Goal: Task Accomplishment & Management: Manage account settings

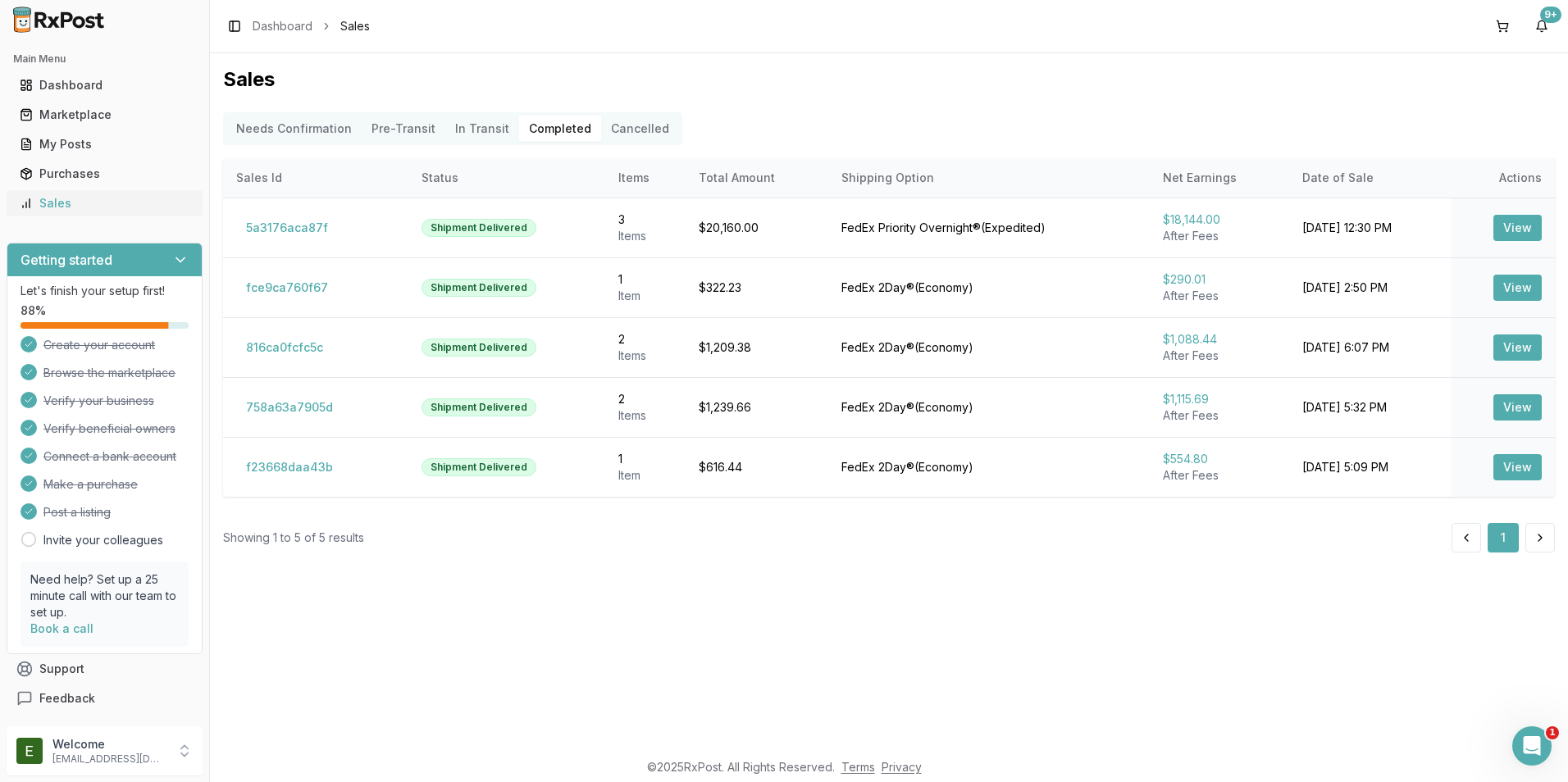
click at [116, 211] on div "Sales" at bounding box center [104, 204] width 170 height 17
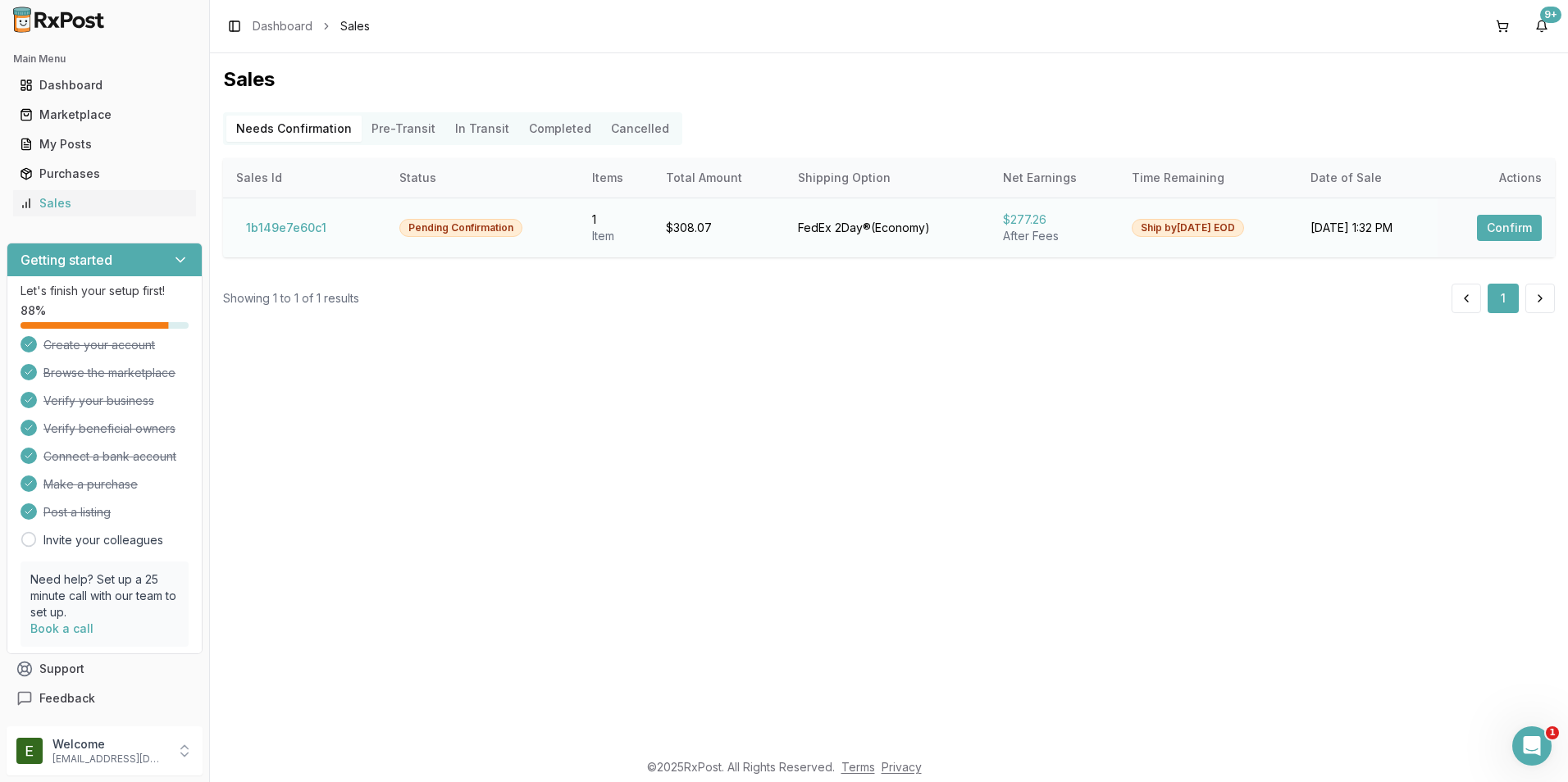
click at [864, 241] on td "FedEx 2Day® ( Economy )" at bounding box center [887, 227] width 204 height 60
click at [1519, 228] on button "Confirm" at bounding box center [1509, 228] width 65 height 27
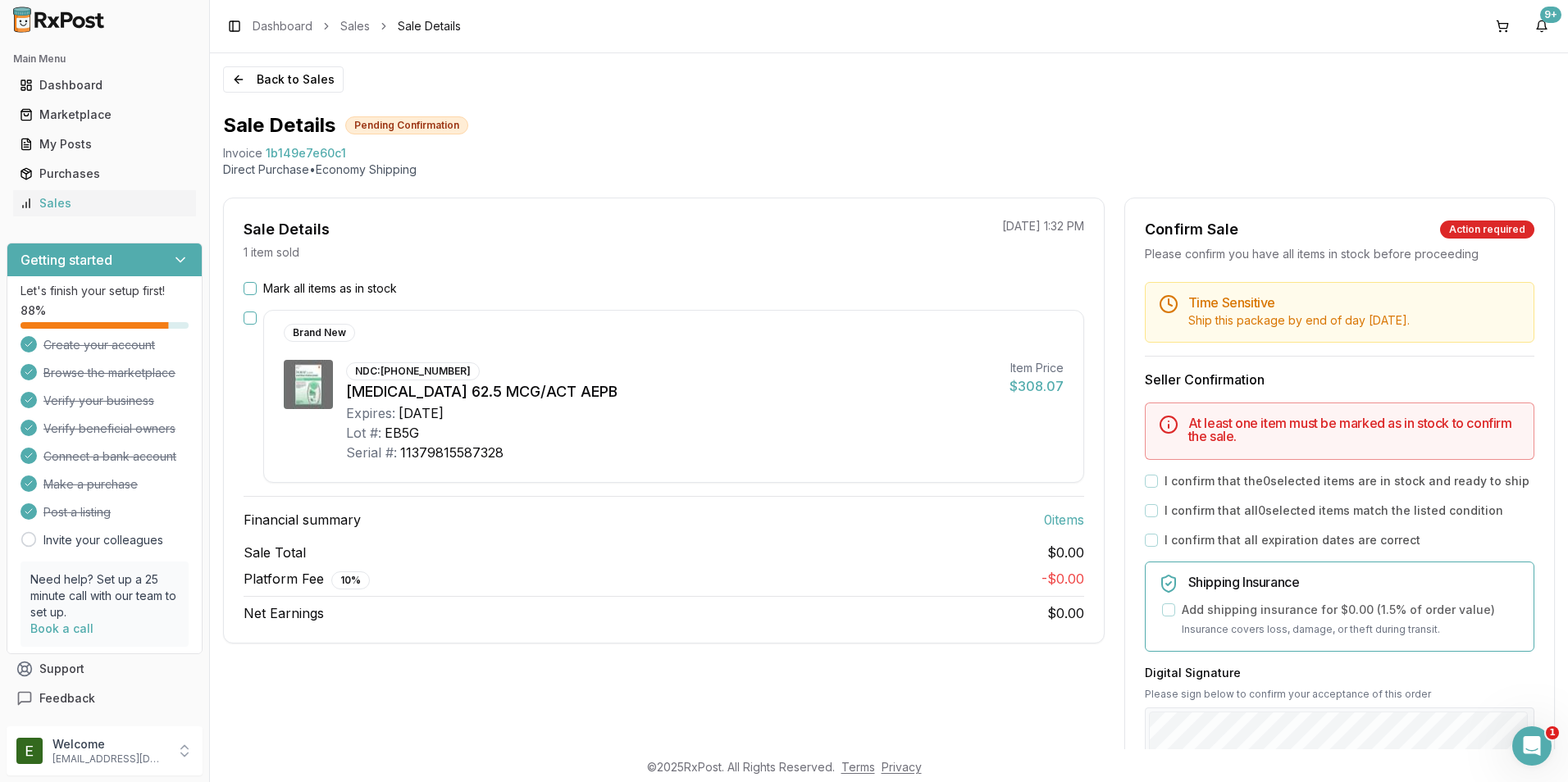
click at [246, 293] on button "Mark all items as in stock" at bounding box center [250, 288] width 13 height 13
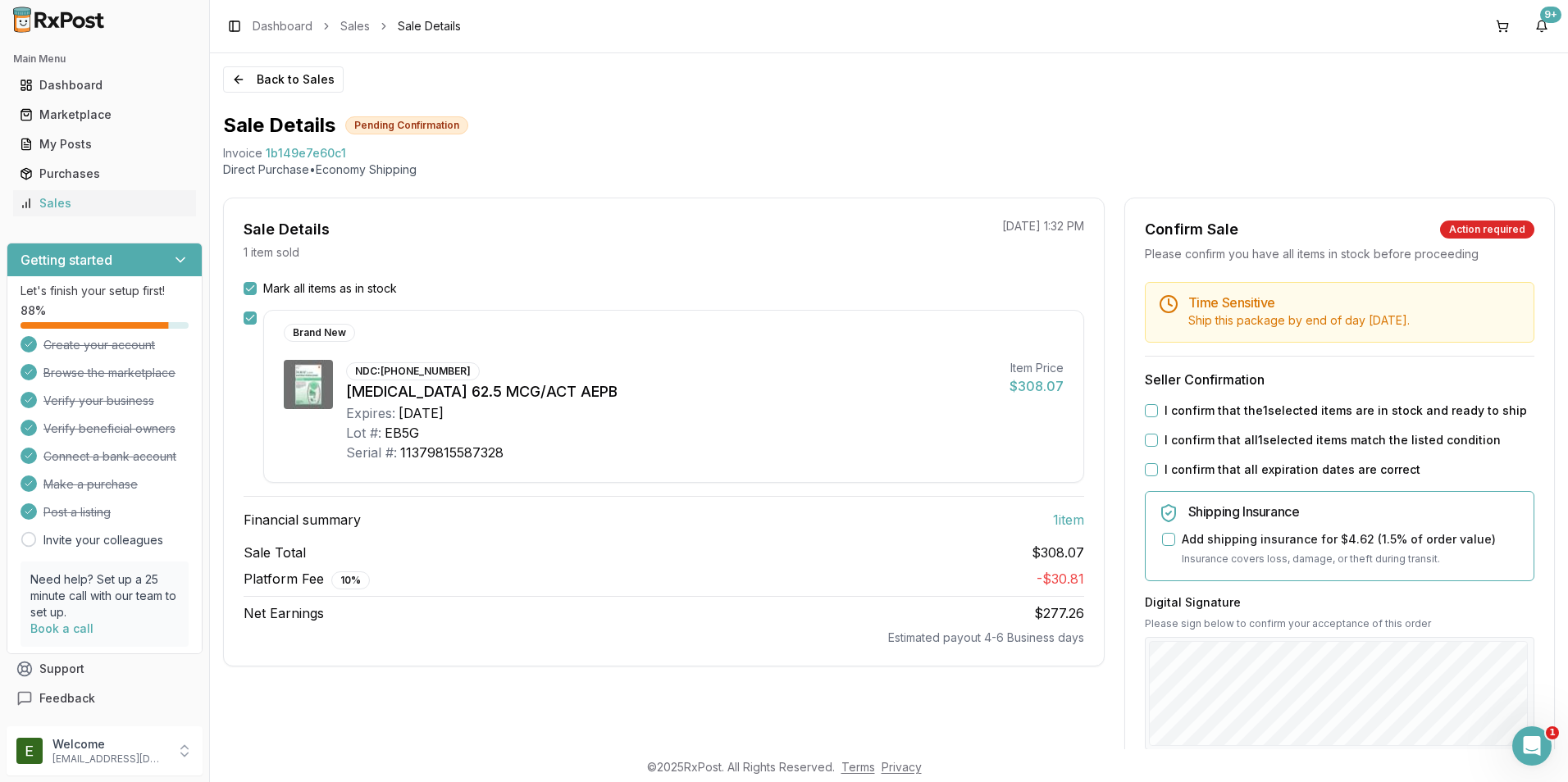
click at [1148, 409] on button "I confirm that the 1 selected items are in stock and ready to ship" at bounding box center [1151, 410] width 13 height 13
click at [1145, 442] on button "I confirm that all 1 selected items match the listed condition" at bounding box center [1151, 440] width 13 height 13
click at [1150, 471] on button "I confirm that all expiration dates are correct" at bounding box center [1151, 470] width 13 height 13
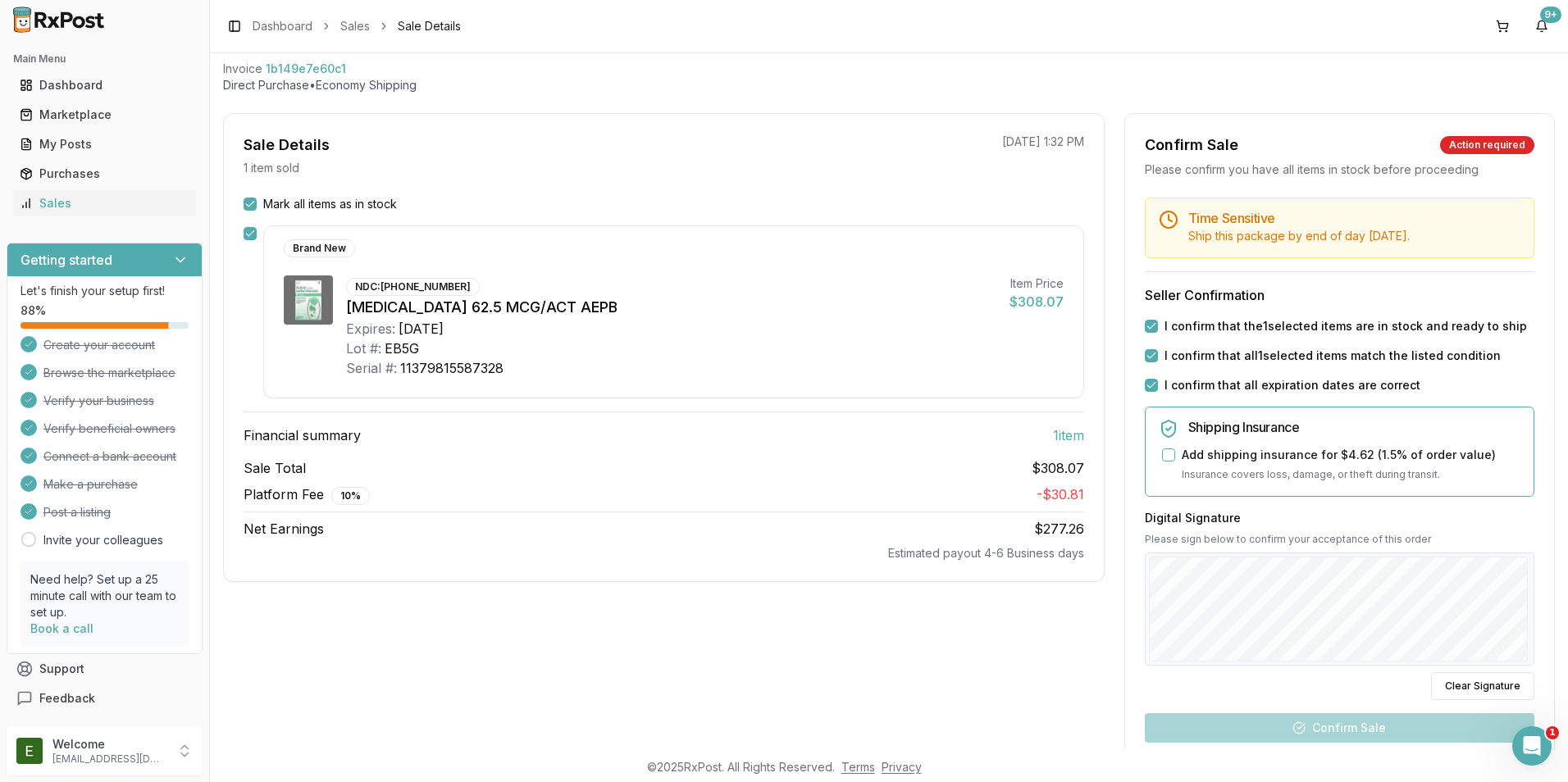
scroll to position [273, 0]
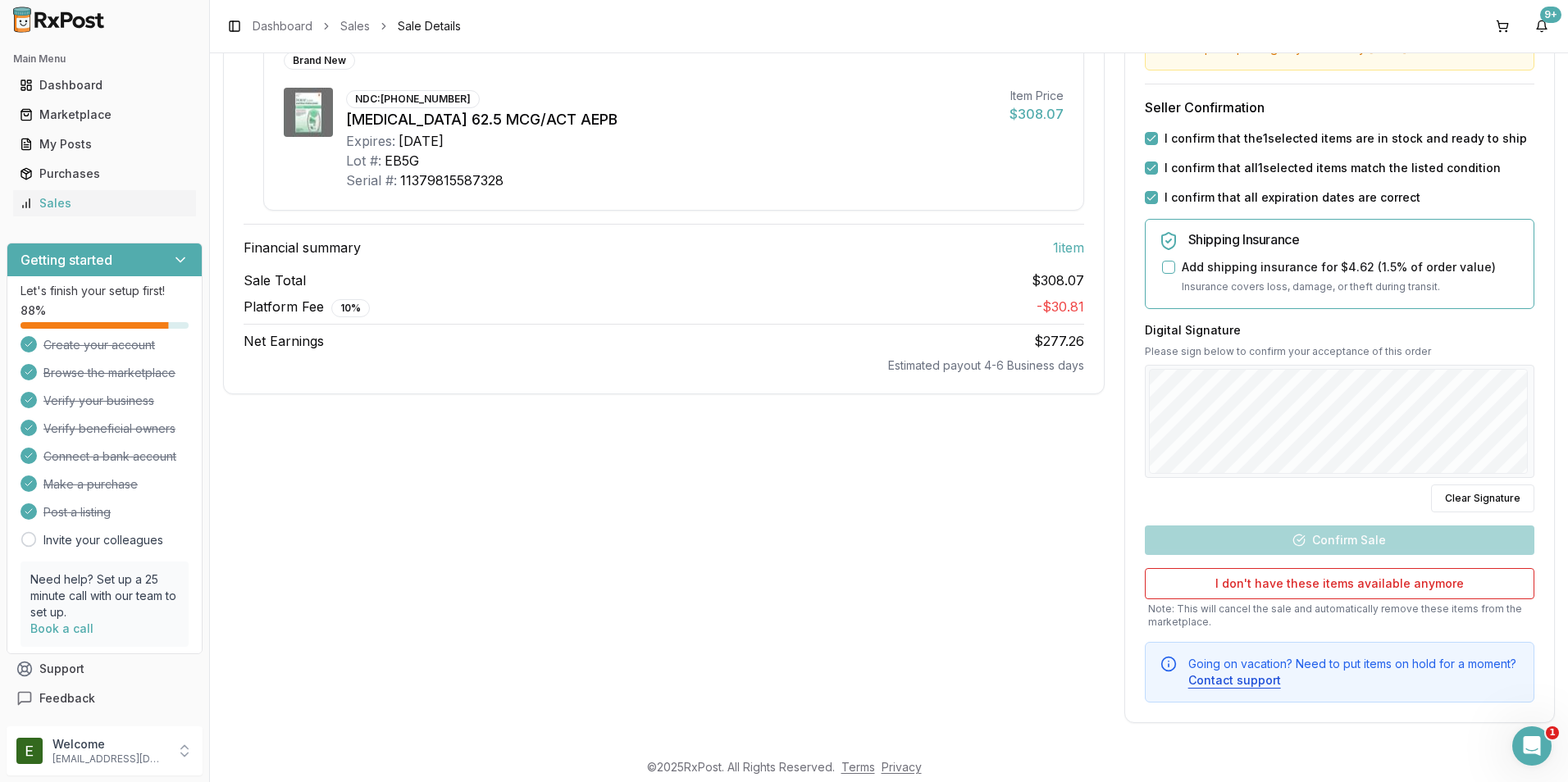
click at [1553, 350] on div "Back to Sales Sale Details Pending Confirmation Invoice 1b149e7e60c1 Direct Pur…" at bounding box center [889, 401] width 1358 height 696
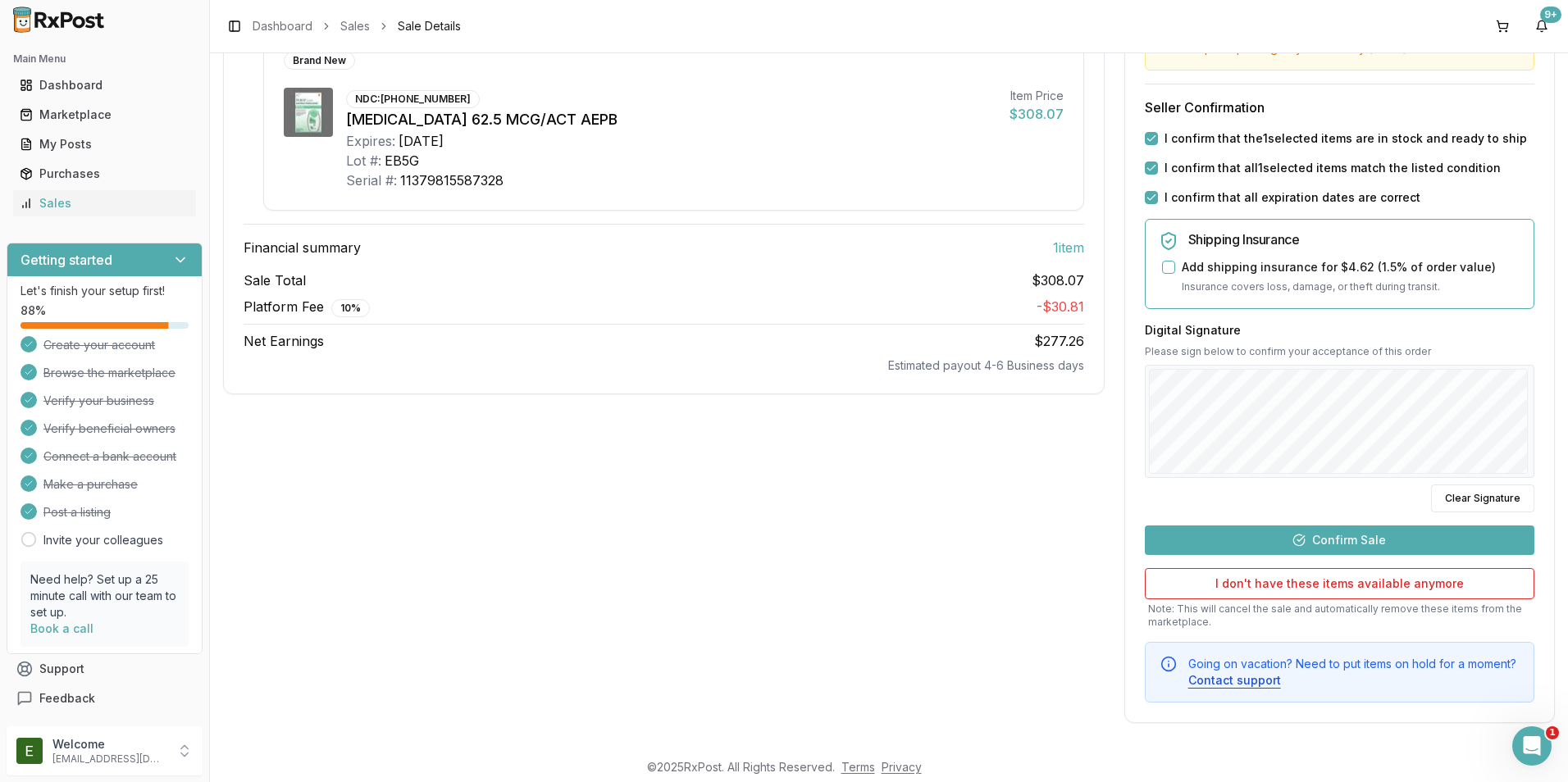
click at [1323, 547] on button "Confirm Sale" at bounding box center [1339, 541] width 389 height 29
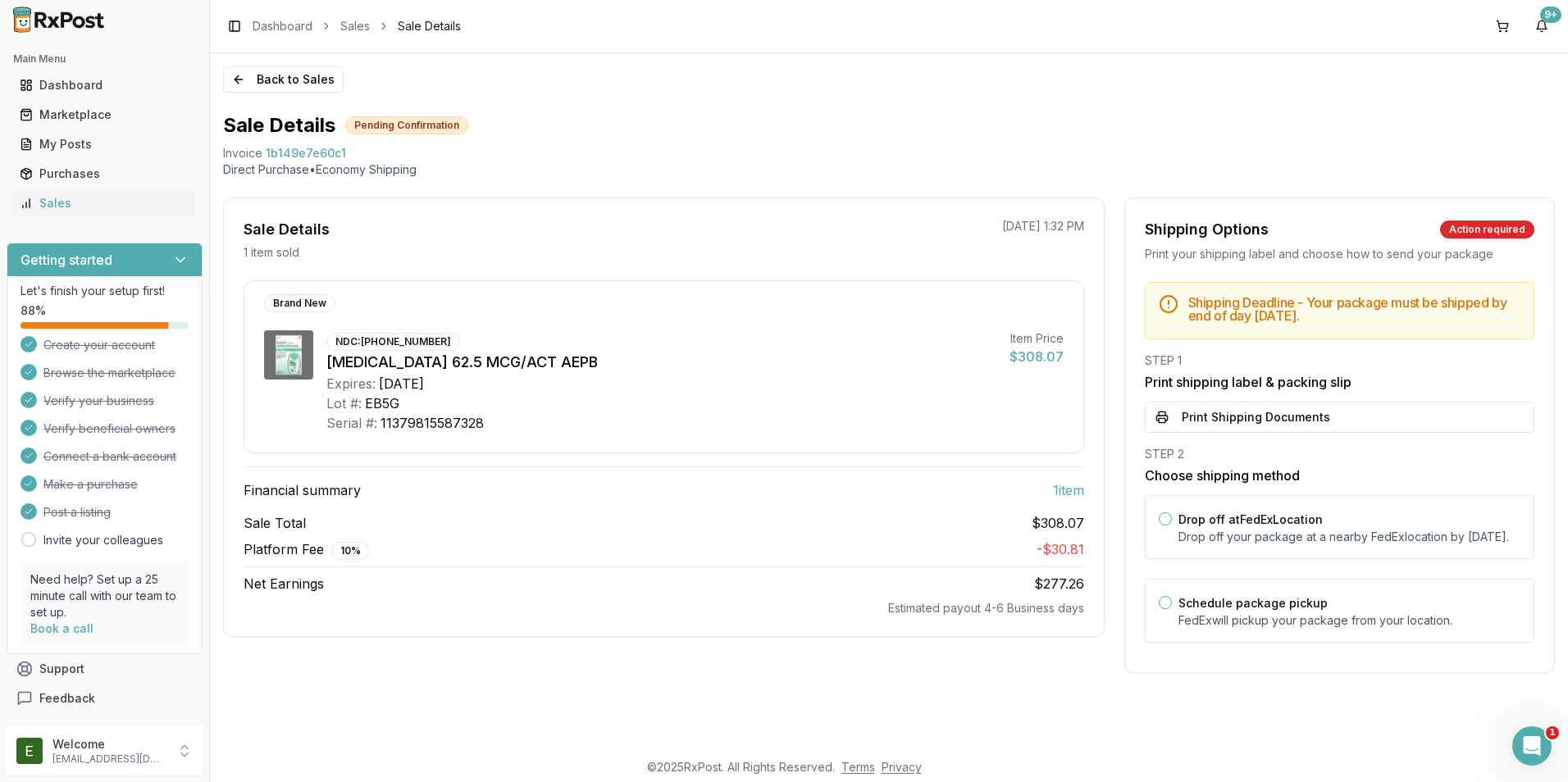
scroll to position [0, 0]
click at [1226, 542] on p "Drop off your package at a nearby FedEx location by September 26, 2025 ." at bounding box center [1349, 537] width 342 height 17
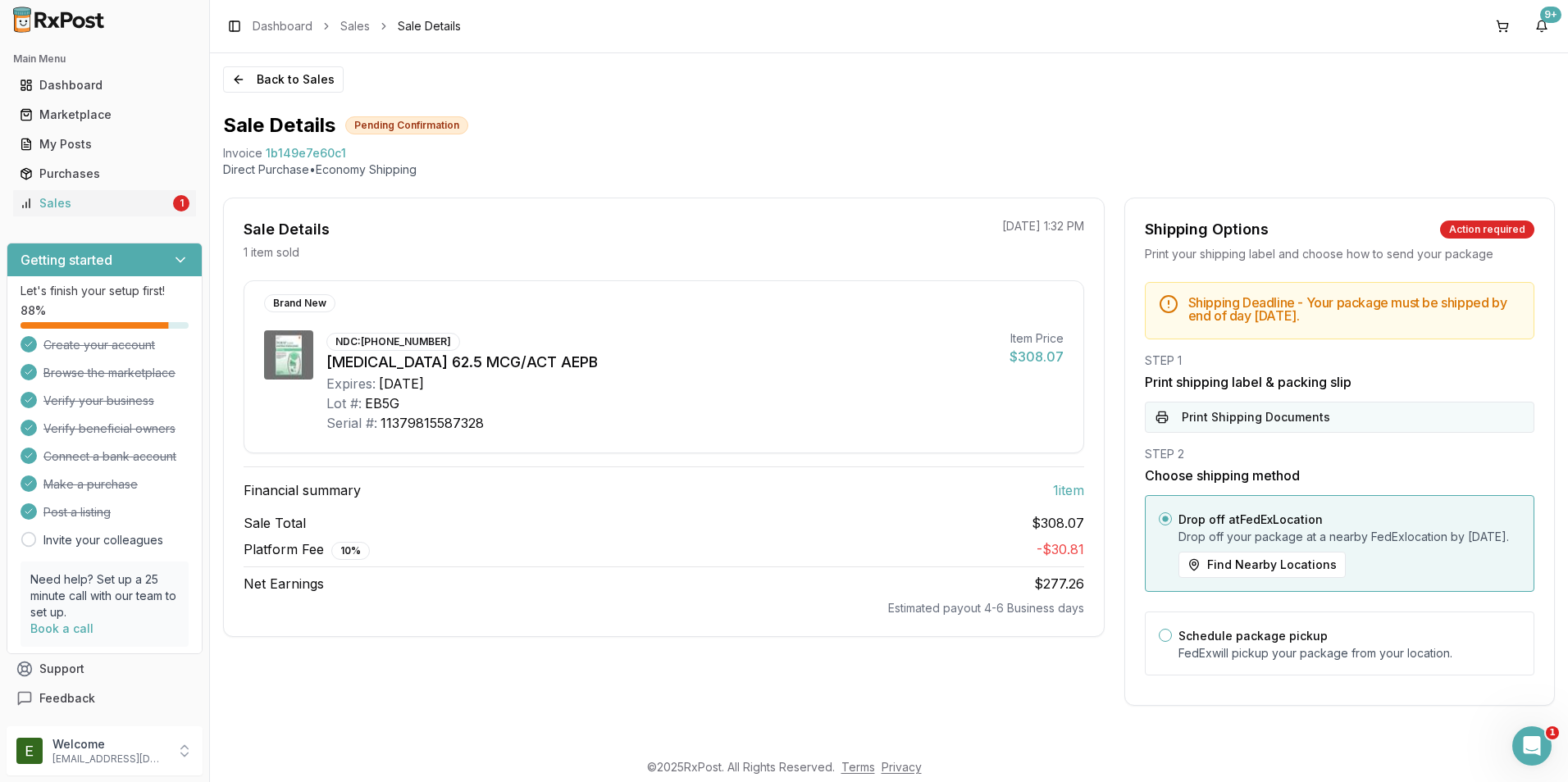
click at [1198, 420] on button "Print Shipping Documents" at bounding box center [1339, 418] width 389 height 31
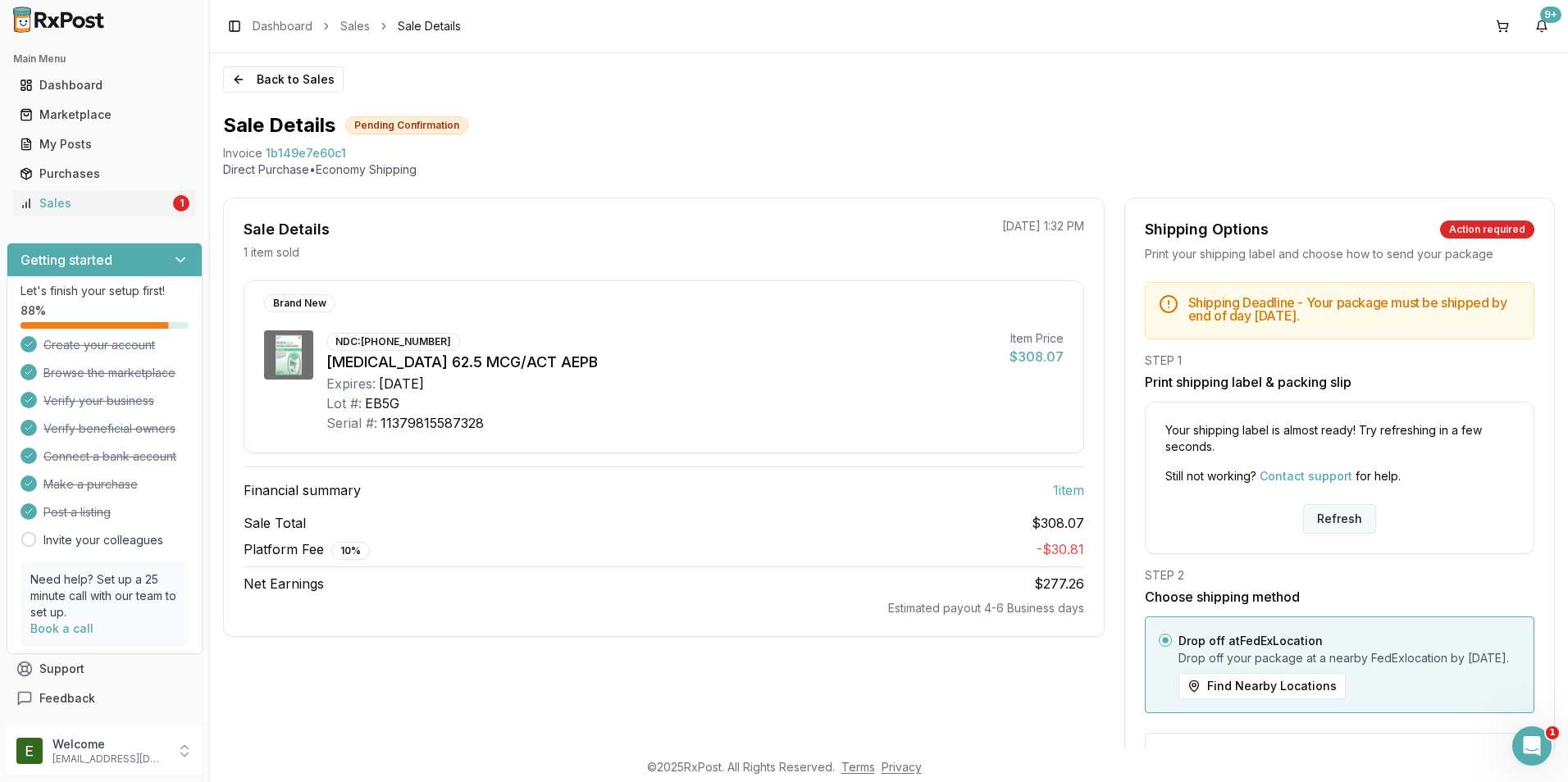
click at [1352, 516] on button "Refresh" at bounding box center [1338, 519] width 73 height 29
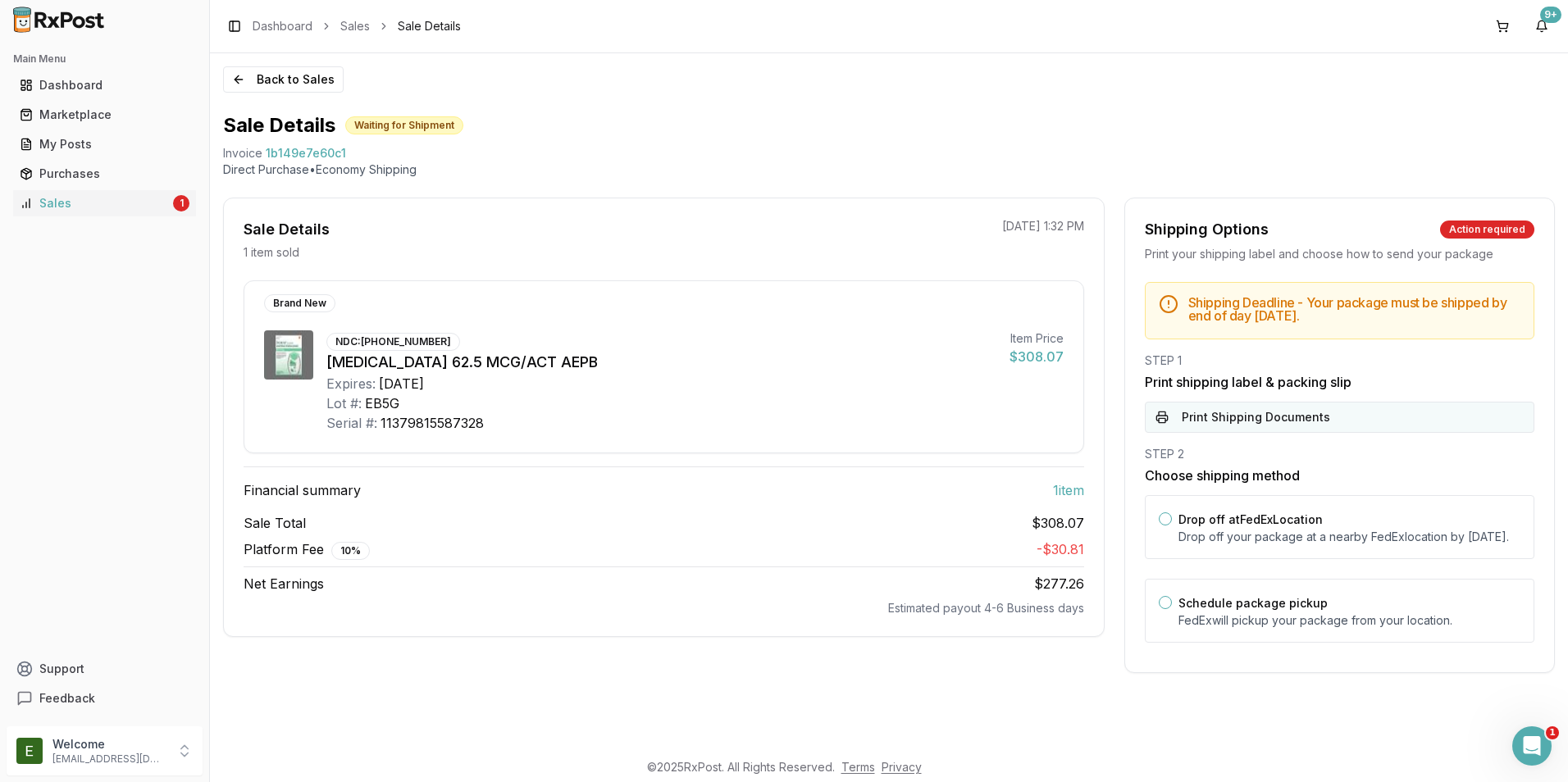
click at [1217, 429] on button "Print Shipping Documents" at bounding box center [1339, 418] width 389 height 31
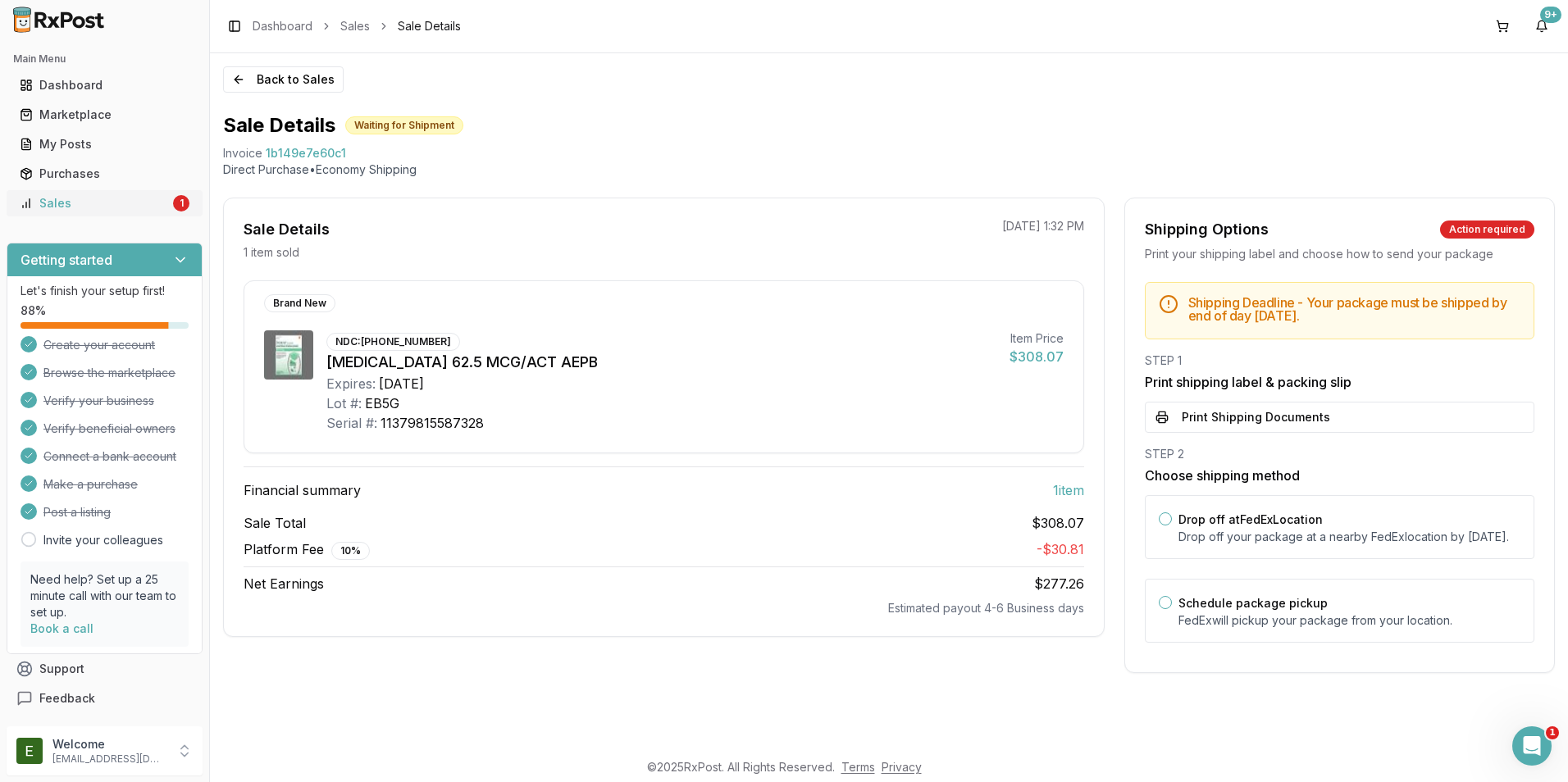
click at [110, 202] on div "Sales" at bounding box center [94, 204] width 150 height 17
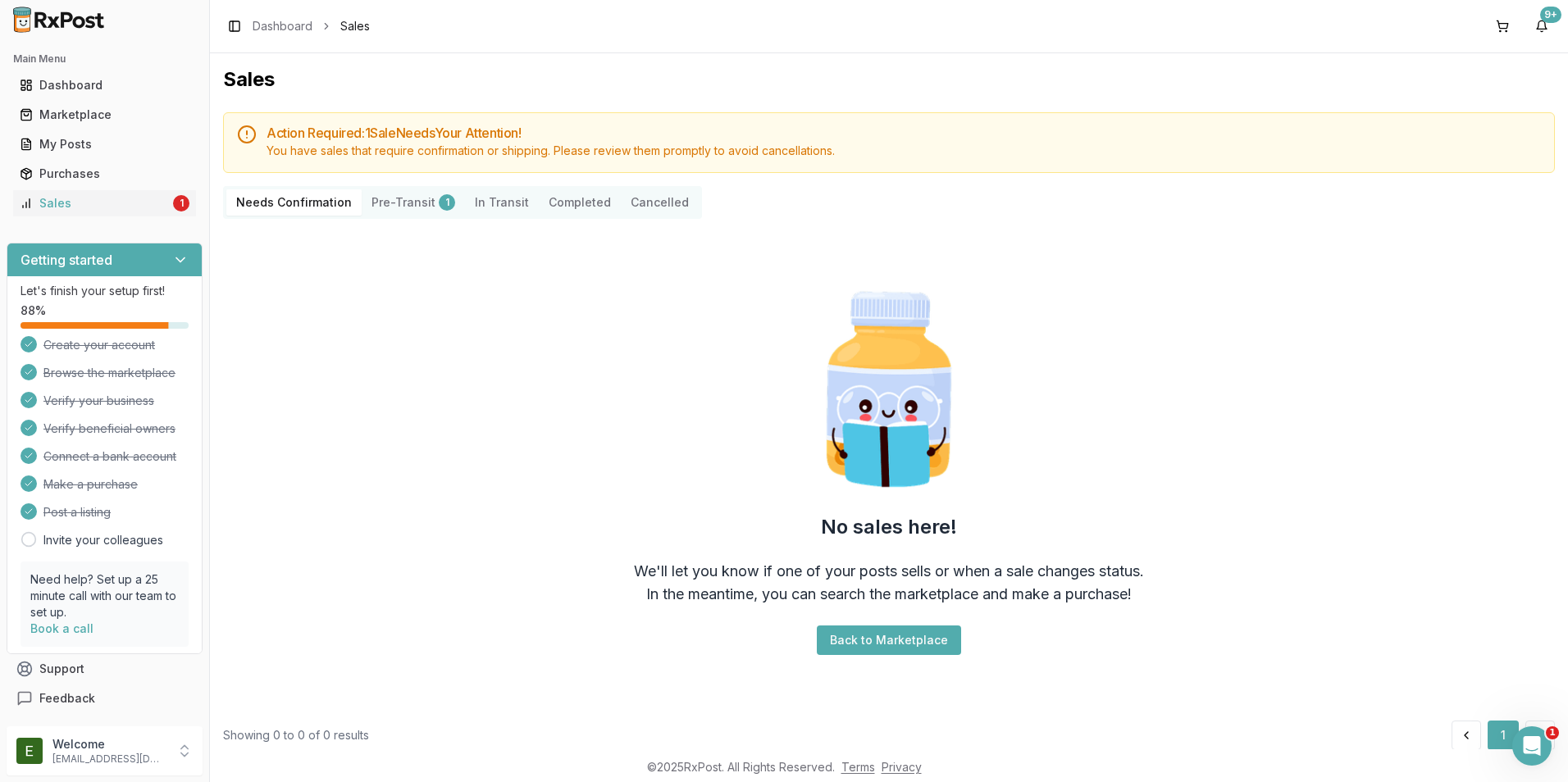
click at [409, 209] on button "Pre-Transit 1" at bounding box center [413, 202] width 104 height 27
click at [410, 201] on button "Pre-Transit 1" at bounding box center [413, 202] width 104 height 27
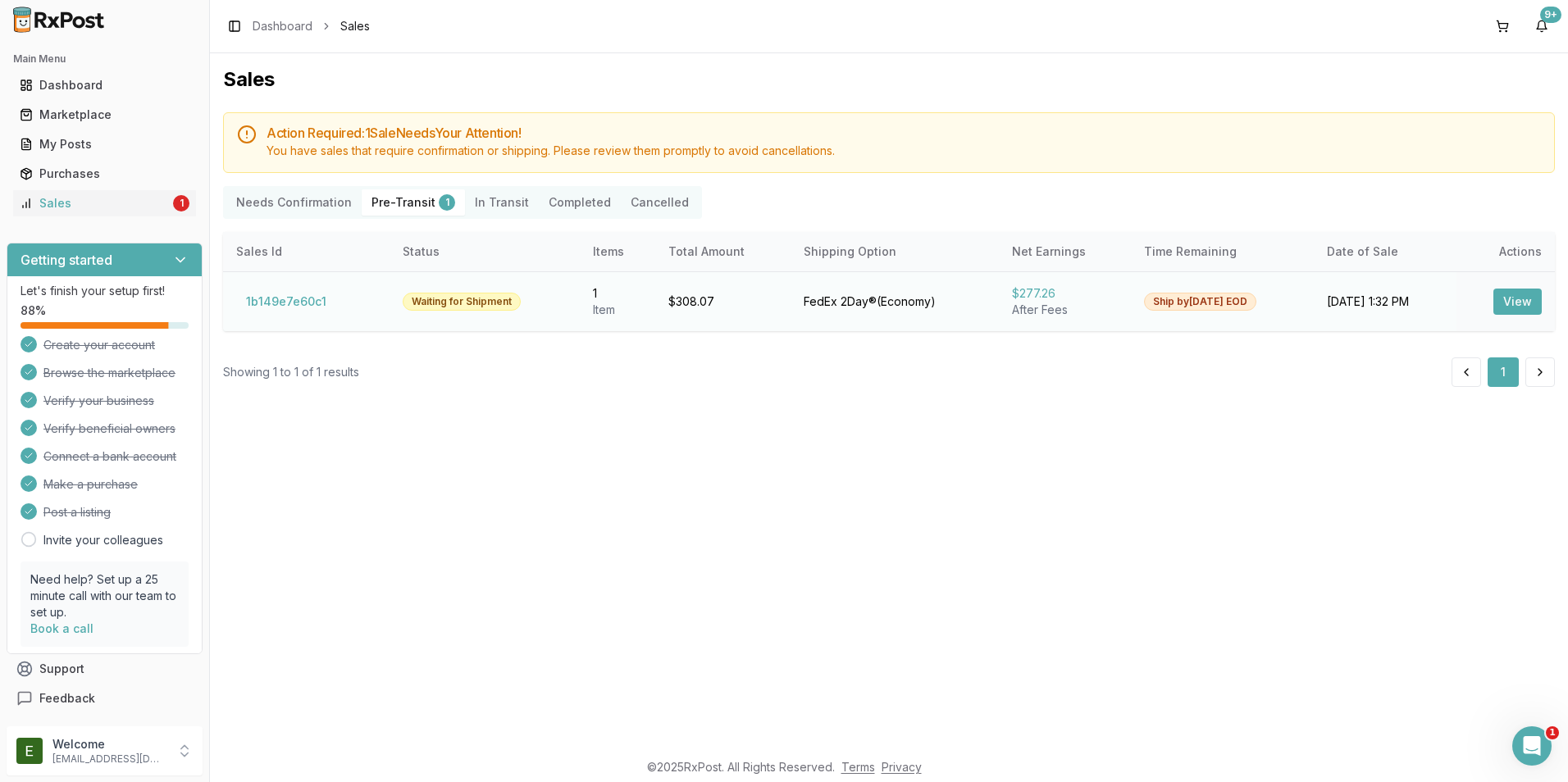
click at [1522, 312] on button "View" at bounding box center [1517, 301] width 49 height 27
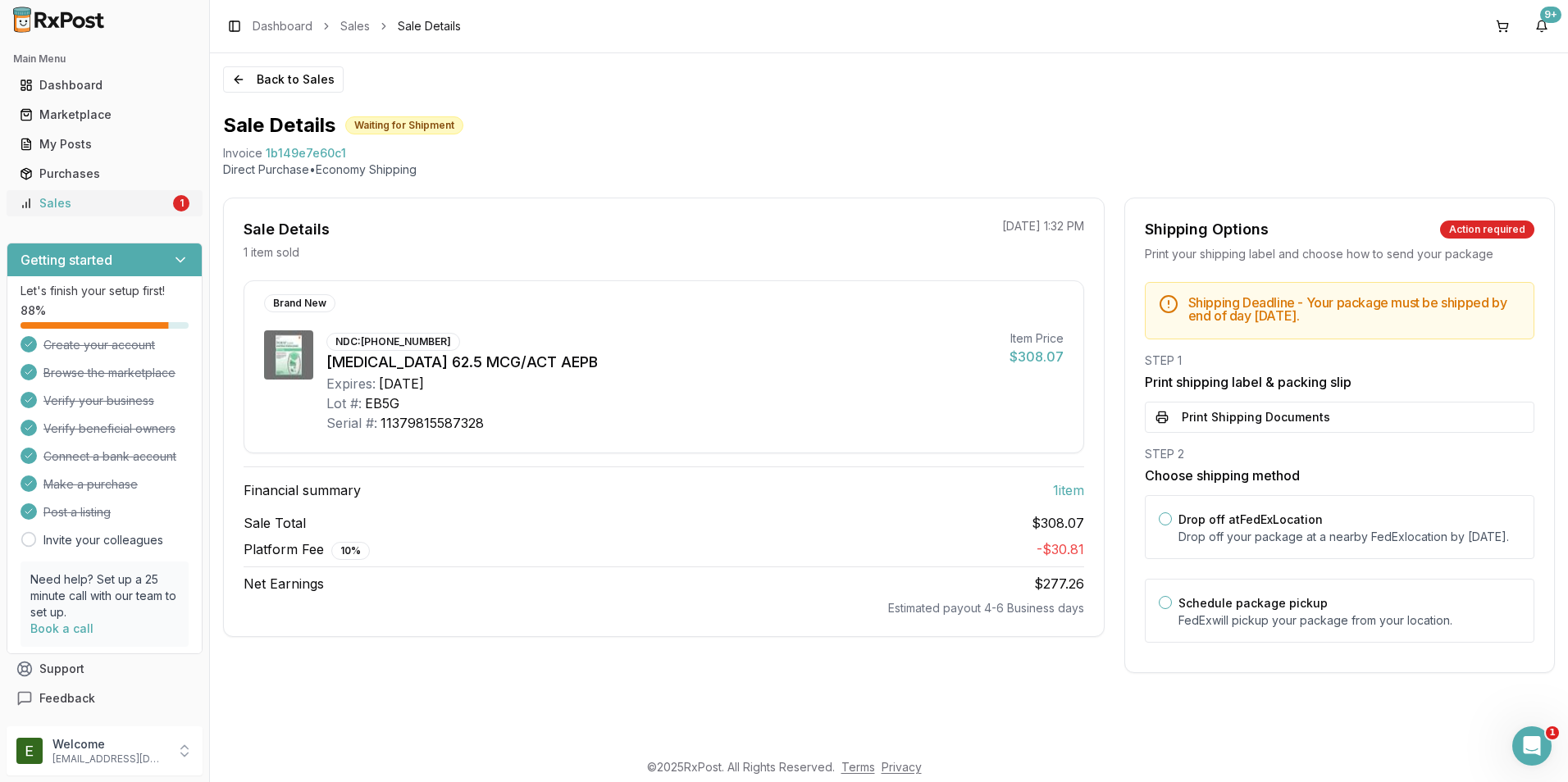
click at [100, 204] on div "Sales" at bounding box center [94, 204] width 150 height 17
